Goal: Information Seeking & Learning: Learn about a topic

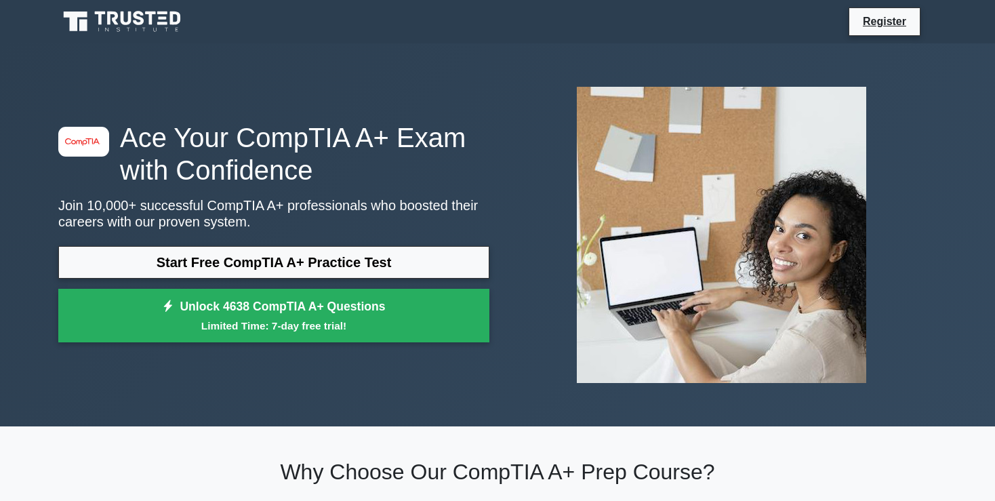
click at [256, 264] on link "Start Free CompTIA A+ Practice Test" at bounding box center [273, 262] width 431 height 33
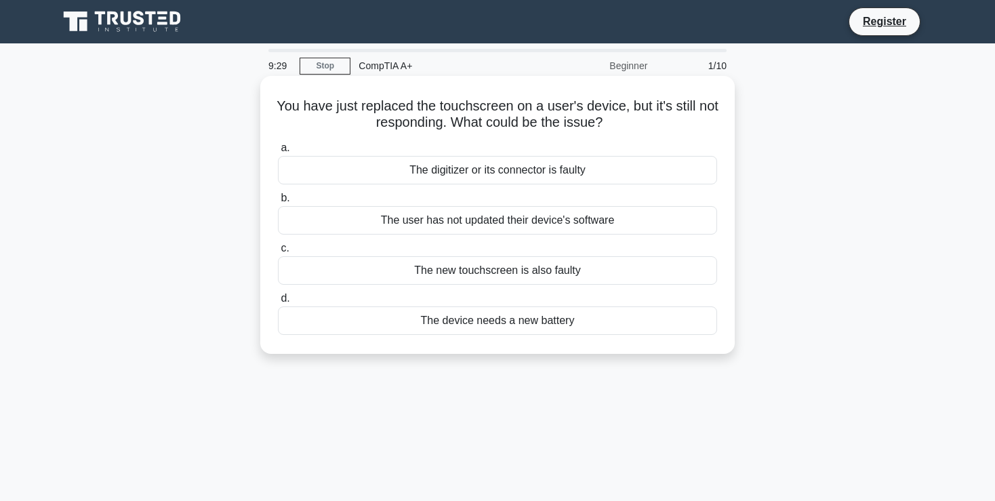
click at [524, 175] on div "The digitizer or its connector is faulty" at bounding box center [497, 170] width 439 height 28
click at [278, 153] on input "a. The digitizer or its connector is faulty" at bounding box center [278, 148] width 0 height 9
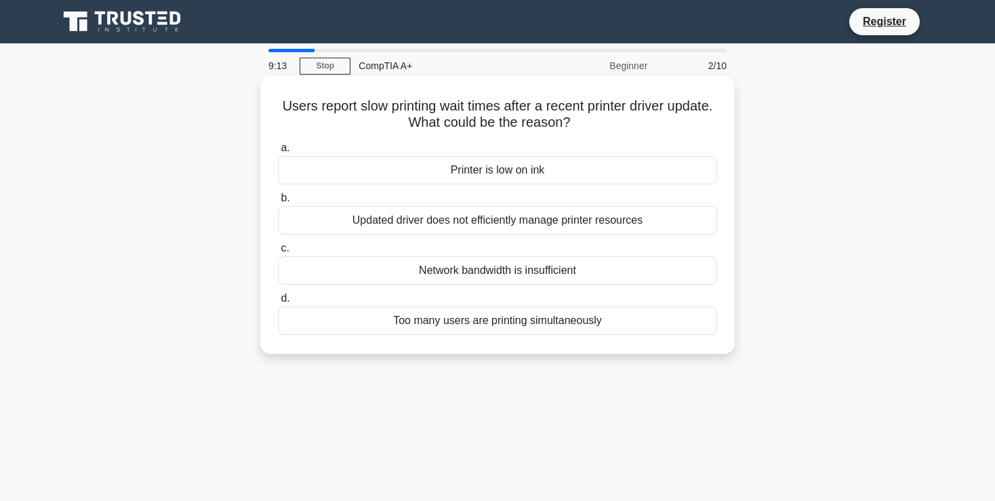
click at [649, 224] on div "Updated driver does not efficiently manage printer resources" at bounding box center [497, 220] width 439 height 28
click at [278, 203] on input "b. Updated driver does not efficiently manage printer resources" at bounding box center [278, 198] width 0 height 9
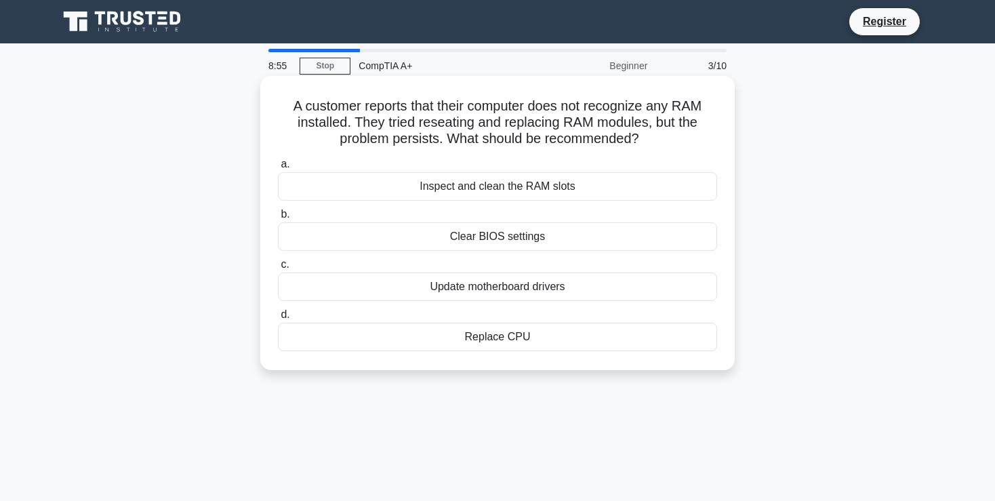
click at [549, 289] on div "Update motherboard drivers" at bounding box center [497, 287] width 439 height 28
click at [278, 269] on input "c. Update motherboard drivers" at bounding box center [278, 264] width 0 height 9
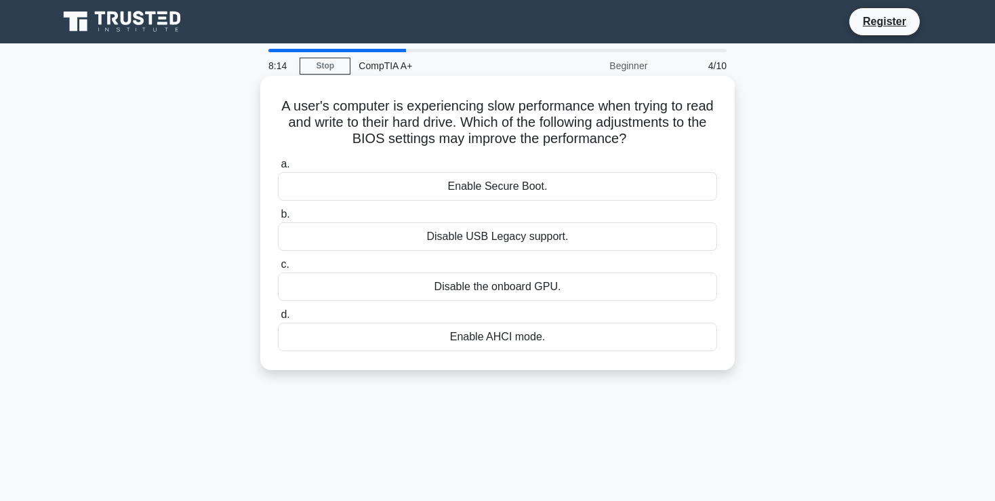
click at [527, 189] on div "Enable Secure Boot." at bounding box center [497, 186] width 439 height 28
click at [278, 169] on input "a. Enable Secure Boot." at bounding box center [278, 164] width 0 height 9
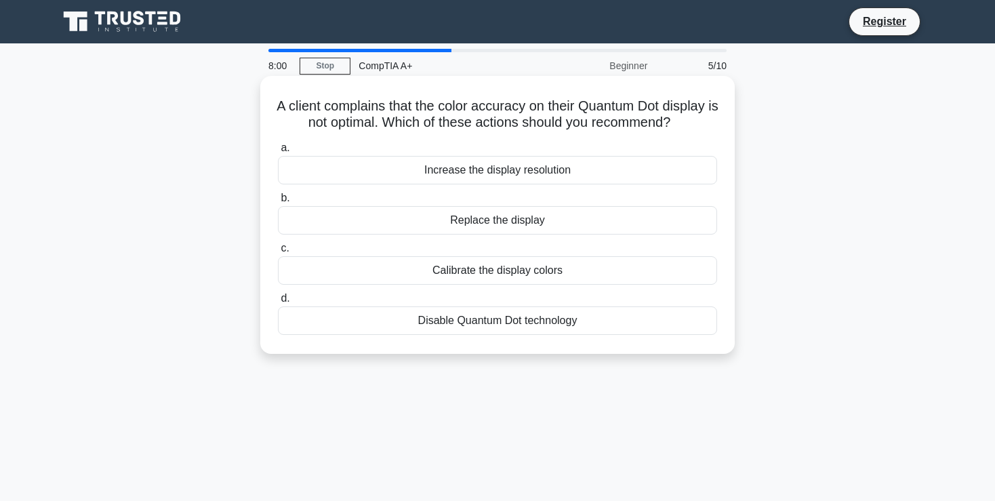
click at [517, 270] on div "Calibrate the display colors" at bounding box center [497, 270] width 439 height 28
click at [278, 253] on input "c. Calibrate the display colors" at bounding box center [278, 248] width 0 height 9
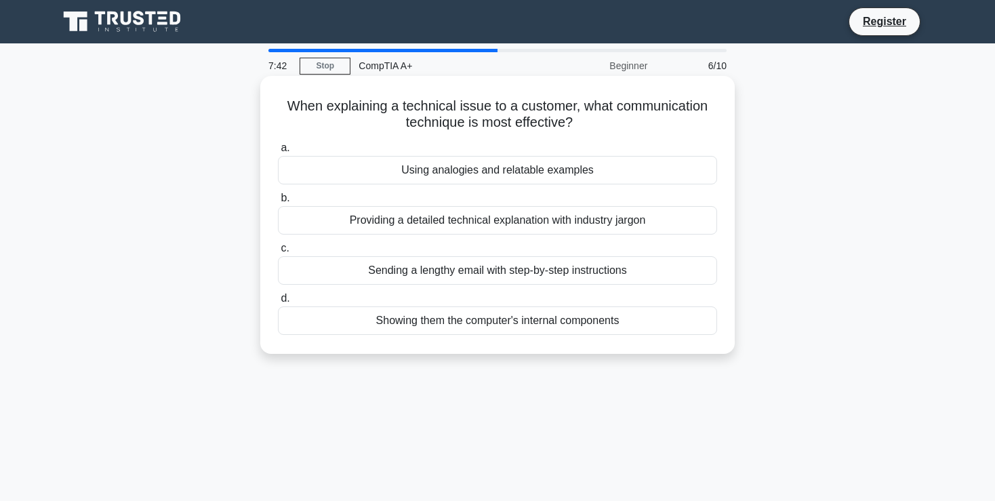
click at [590, 172] on div "Using analogies and relatable examples" at bounding box center [497, 170] width 439 height 28
click at [278, 153] on input "a. Using analogies and relatable examples" at bounding box center [278, 148] width 0 height 9
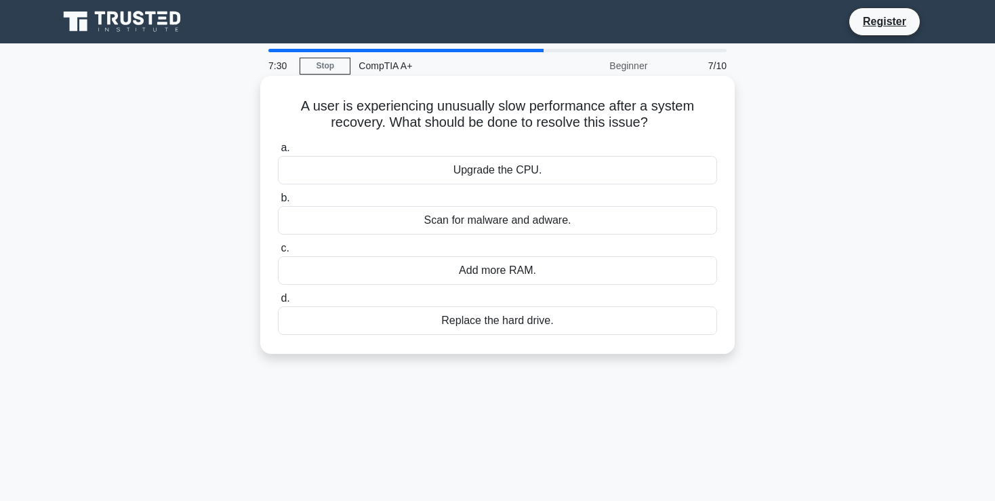
click at [521, 225] on div "Scan for malware and adware." at bounding box center [497, 220] width 439 height 28
click at [278, 203] on input "b. Scan for malware and adware." at bounding box center [278, 198] width 0 height 9
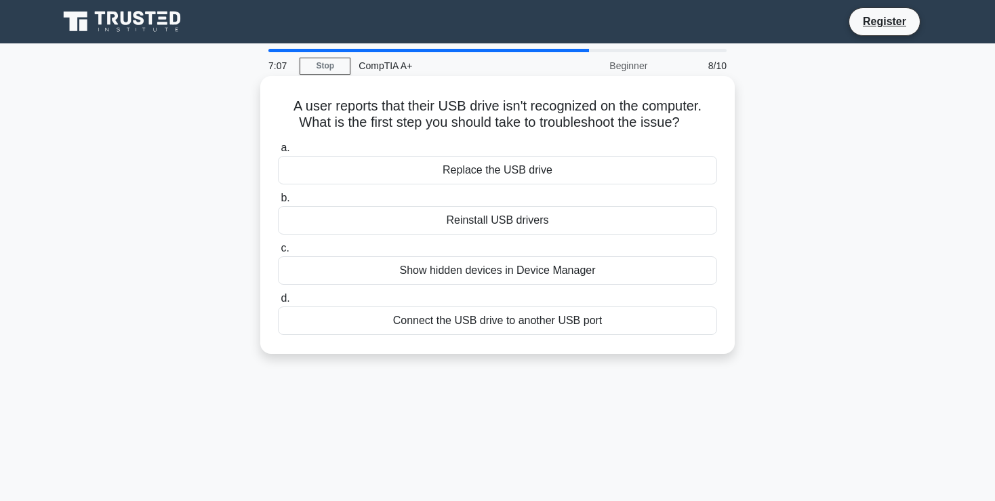
click at [527, 275] on div "Show hidden devices in Device Manager" at bounding box center [497, 270] width 439 height 28
click at [278, 253] on input "c. Show hidden devices in Device Manager" at bounding box center [278, 248] width 0 height 9
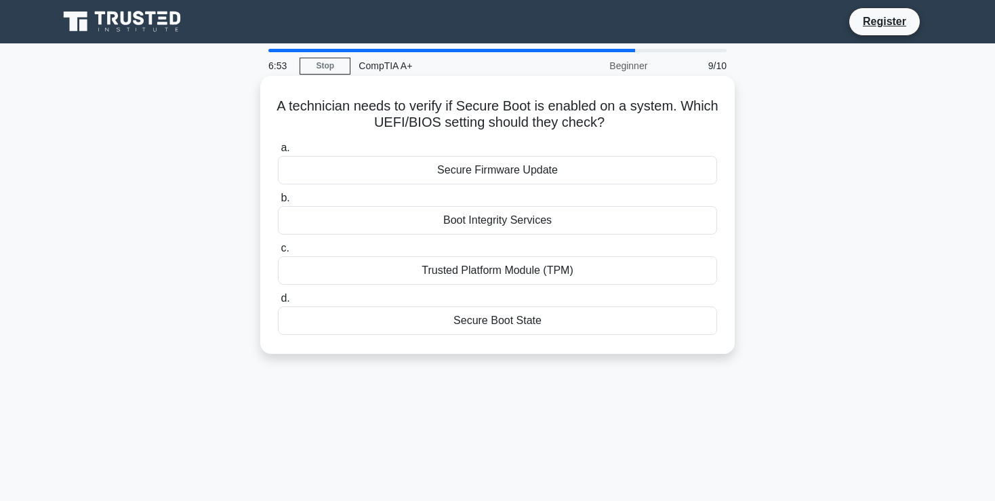
click at [533, 167] on div "Secure Firmware Update" at bounding box center [497, 170] width 439 height 28
click at [278, 153] on input "a. Secure Firmware Update" at bounding box center [278, 148] width 0 height 9
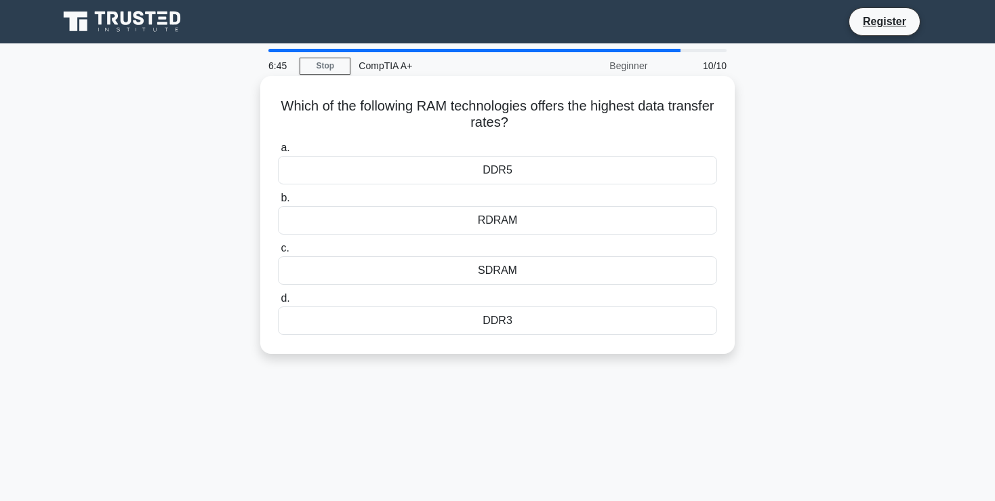
click at [482, 273] on div "SDRAM" at bounding box center [497, 270] width 439 height 28
click at [278, 253] on input "c. SDRAM" at bounding box center [278, 248] width 0 height 9
